Goal: Communication & Community: Connect with others

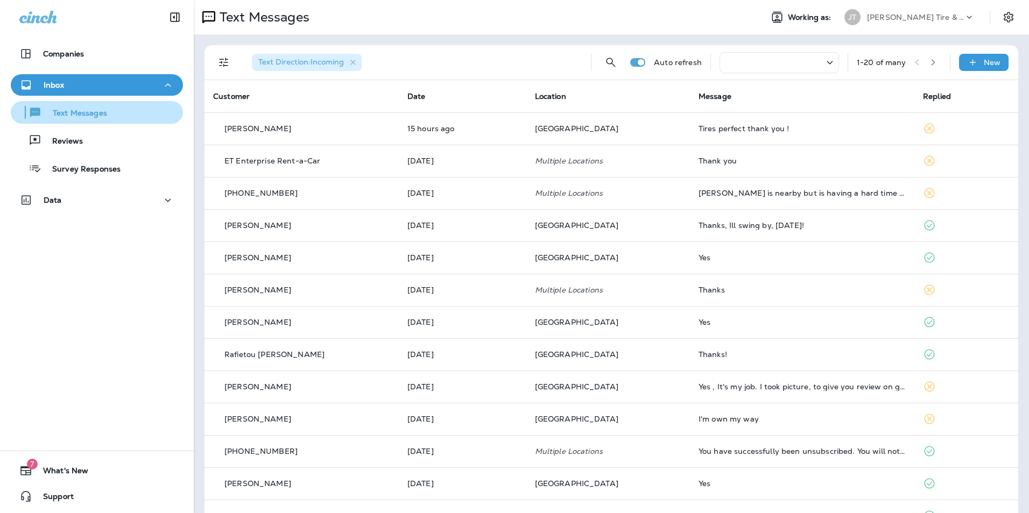
click at [74, 114] on p "Text Messages" at bounding box center [74, 114] width 65 height 10
click at [984, 64] on p "New" at bounding box center [992, 62] width 17 height 9
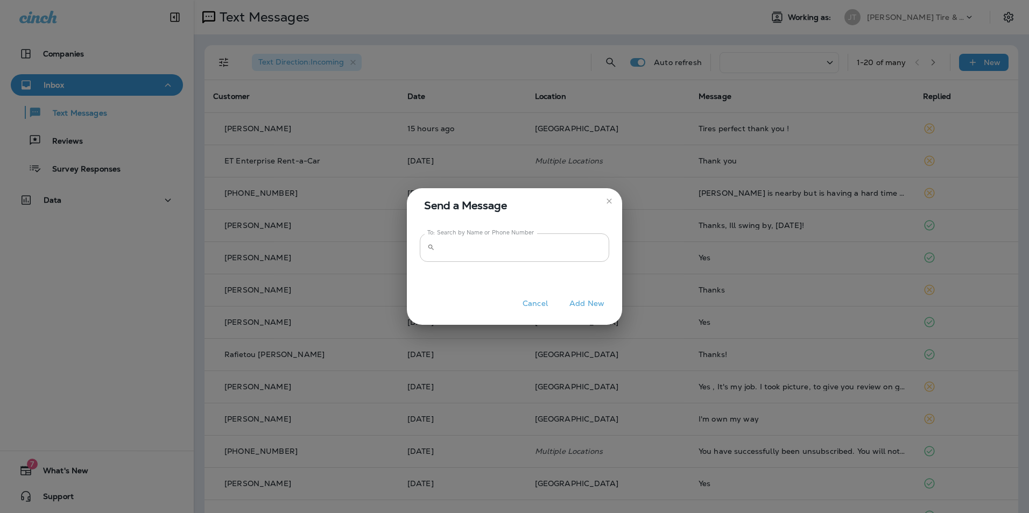
click at [499, 251] on input "To: Search by Name or Phone Number" at bounding box center [524, 248] width 170 height 29
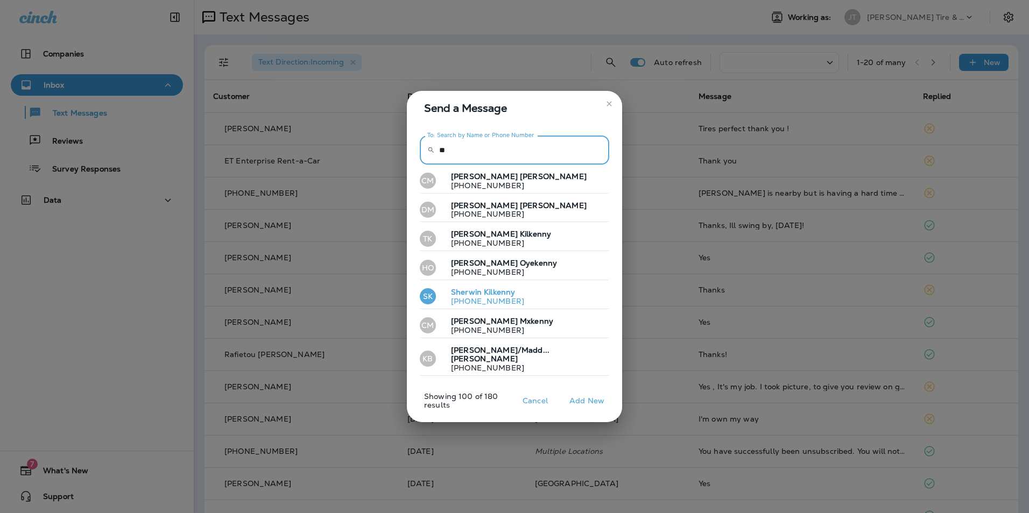
type input "*"
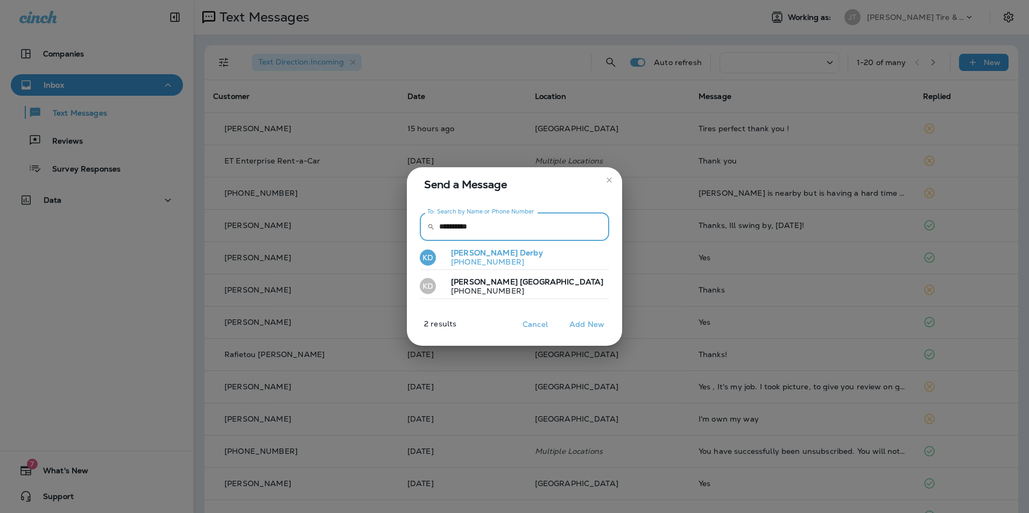
type input "**********"
click at [496, 248] on button "KD [PERSON_NAME] [PHONE_NUMBER]" at bounding box center [514, 257] width 189 height 25
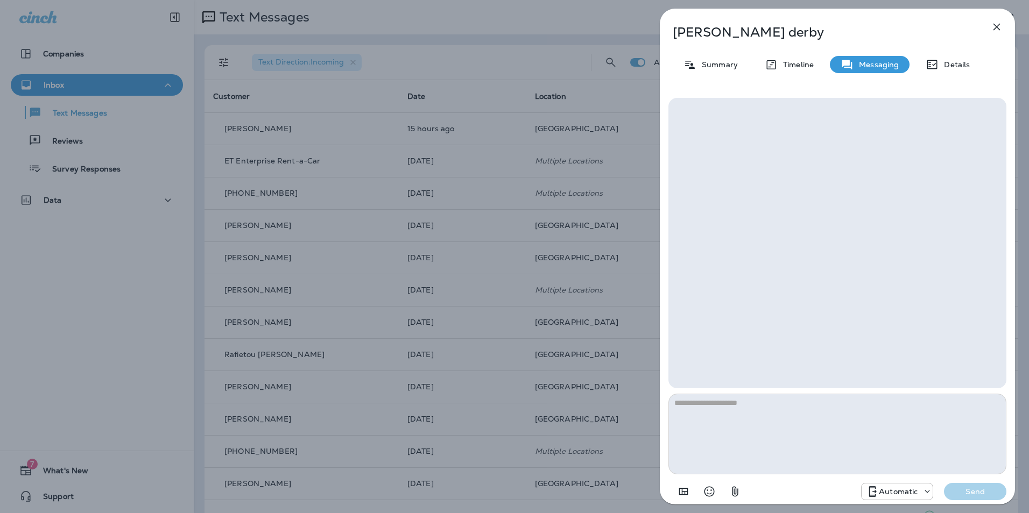
click at [925, 492] on icon at bounding box center [927, 491] width 11 height 11
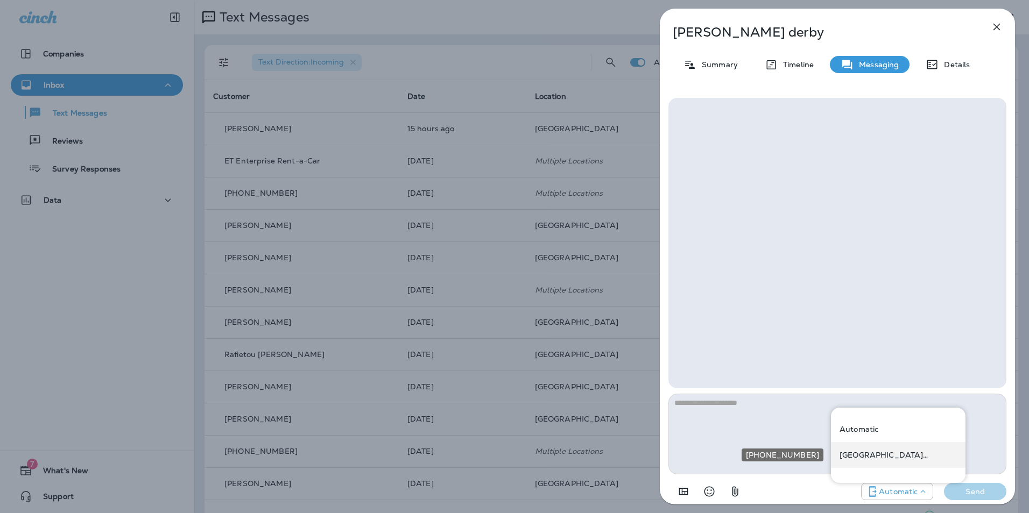
click at [900, 459] on div "[GEOGRAPHIC_DATA] ([STREET_ADDRESS])" at bounding box center [898, 455] width 135 height 26
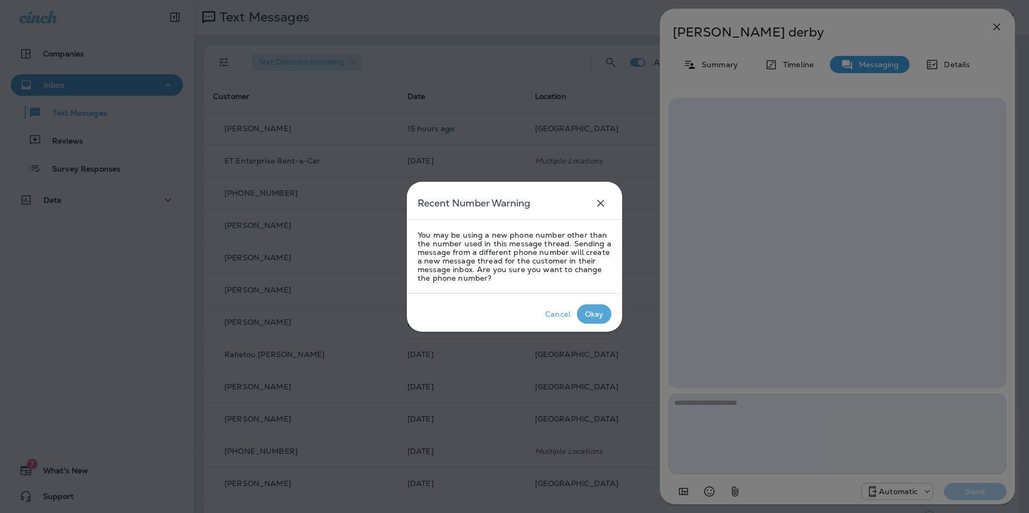
click at [589, 313] on div "Okay" at bounding box center [594, 314] width 19 height 9
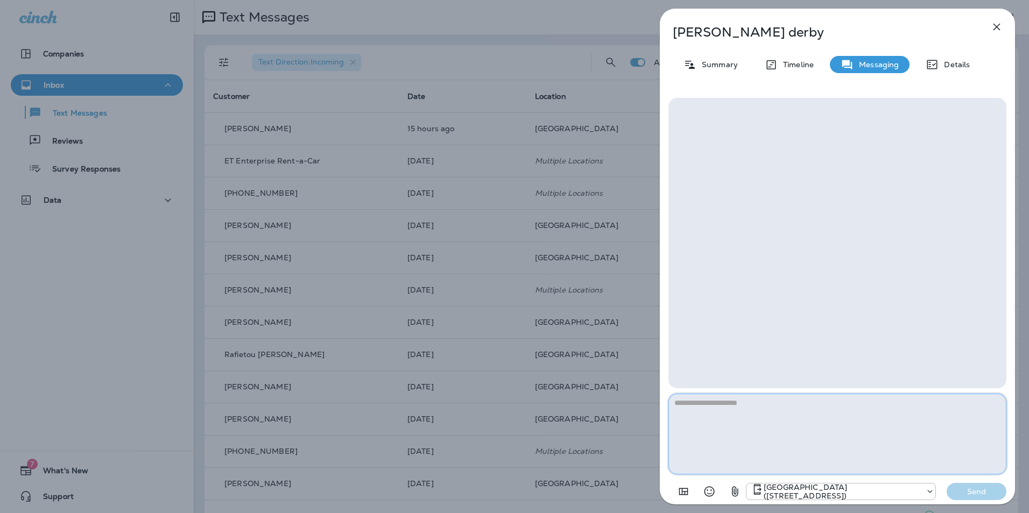
click at [703, 406] on textarea at bounding box center [837, 434] width 338 height 81
type textarea "**********"
click at [974, 491] on p "Send" at bounding box center [976, 492] width 45 height 10
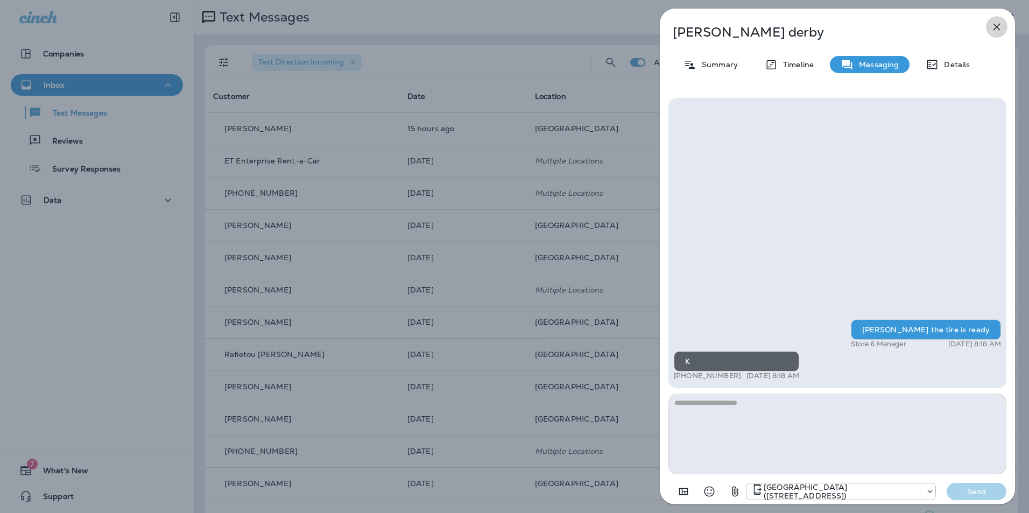
click at [994, 26] on icon "button" at bounding box center [996, 26] width 13 height 13
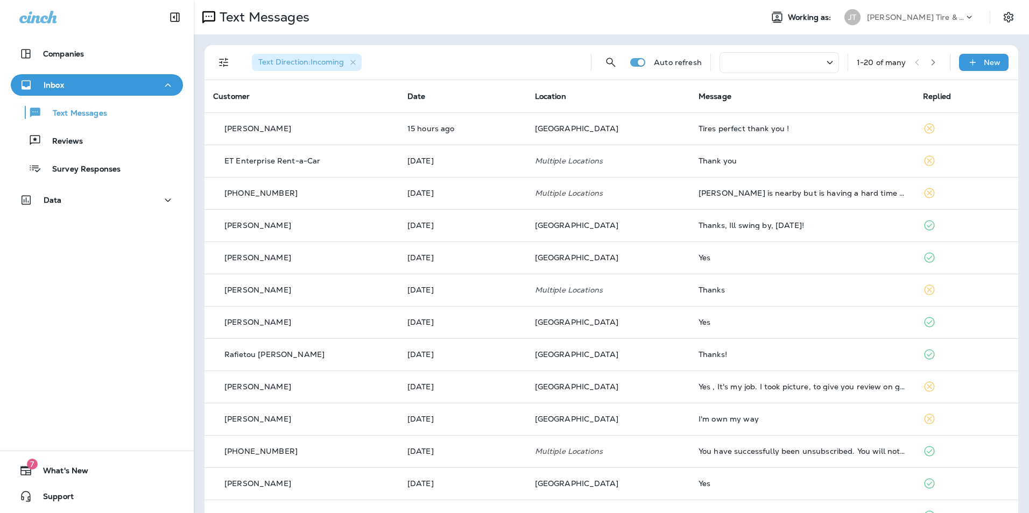
click at [724, 64] on div at bounding box center [778, 62] width 119 height 21
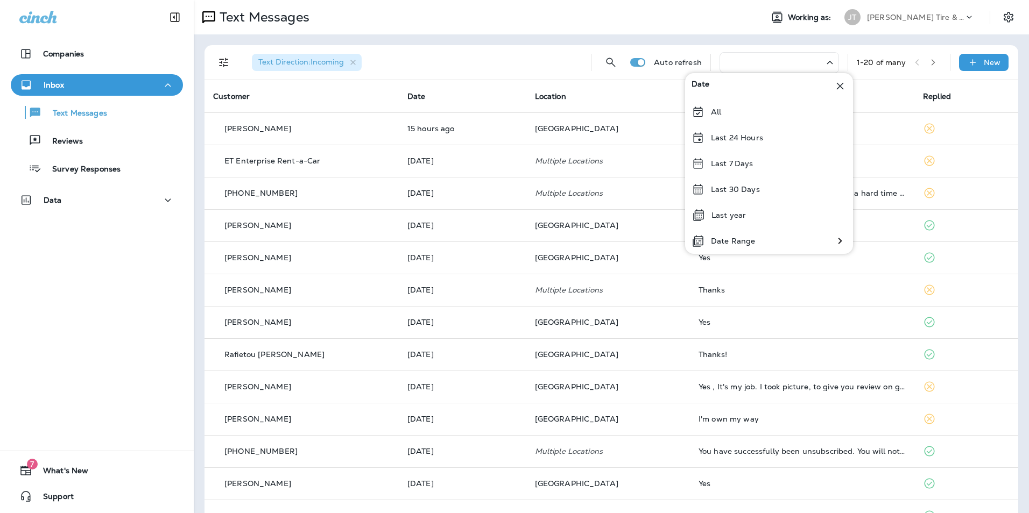
click at [768, 63] on div at bounding box center [778, 62] width 119 height 21
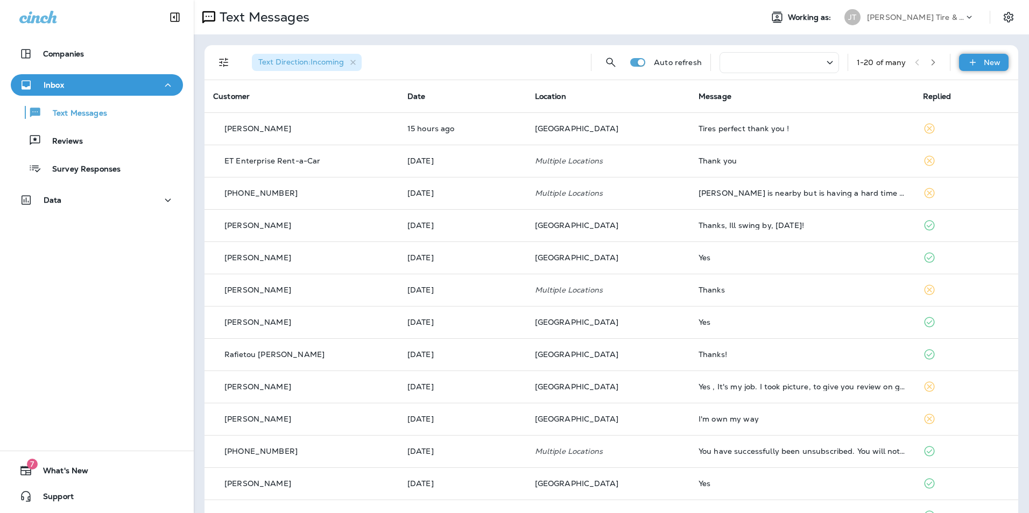
click at [988, 65] on p "New" at bounding box center [992, 62] width 17 height 9
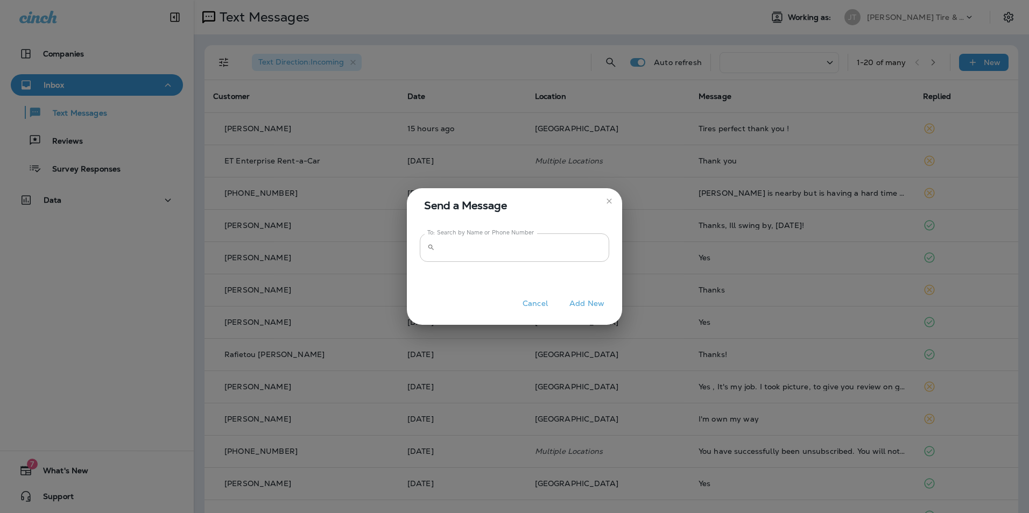
click at [484, 254] on input "To: Search by Name or Phone Number" at bounding box center [524, 248] width 170 height 29
type input "*"
click at [614, 202] on button "close" at bounding box center [608, 201] width 17 height 17
